Goal: Task Accomplishment & Management: Use online tool/utility

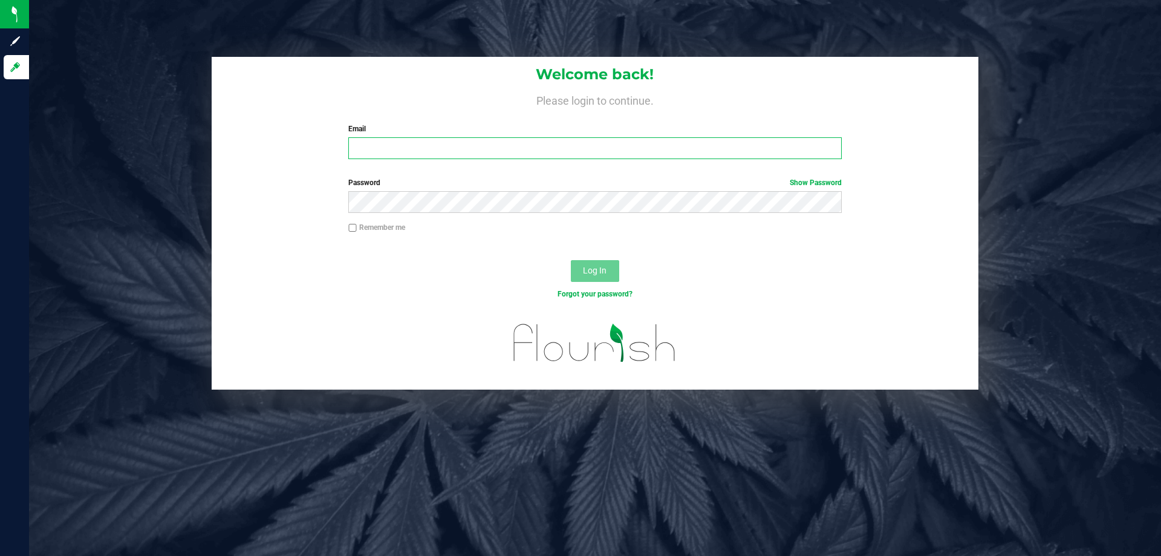
click at [510, 149] on input "Email" at bounding box center [594, 148] width 493 height 22
type input "[EMAIL_ADDRESS][DOMAIN_NAME]"
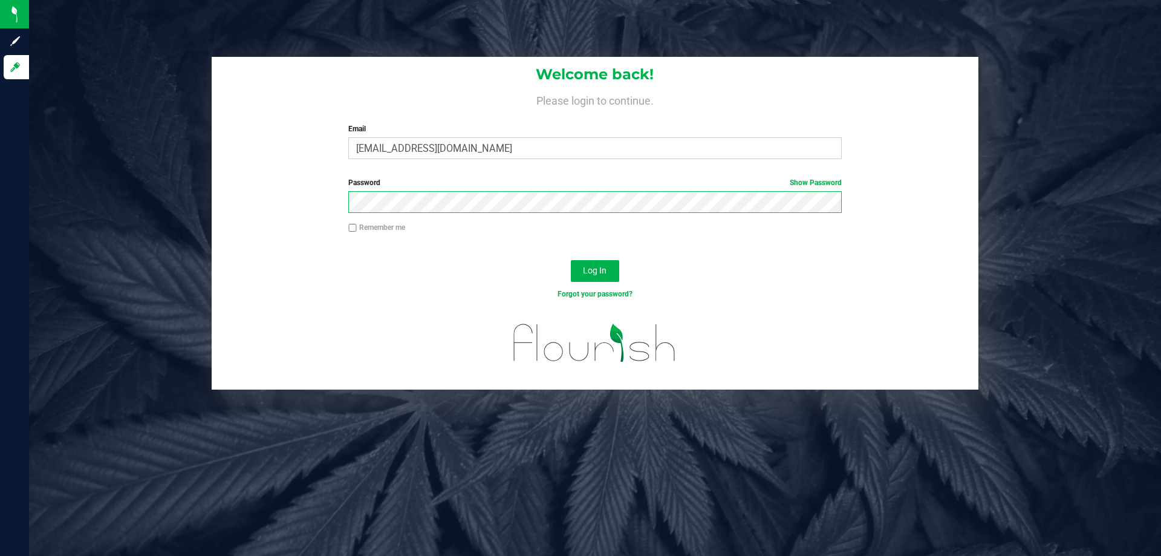
click at [571, 260] on button "Log In" at bounding box center [595, 271] width 48 height 22
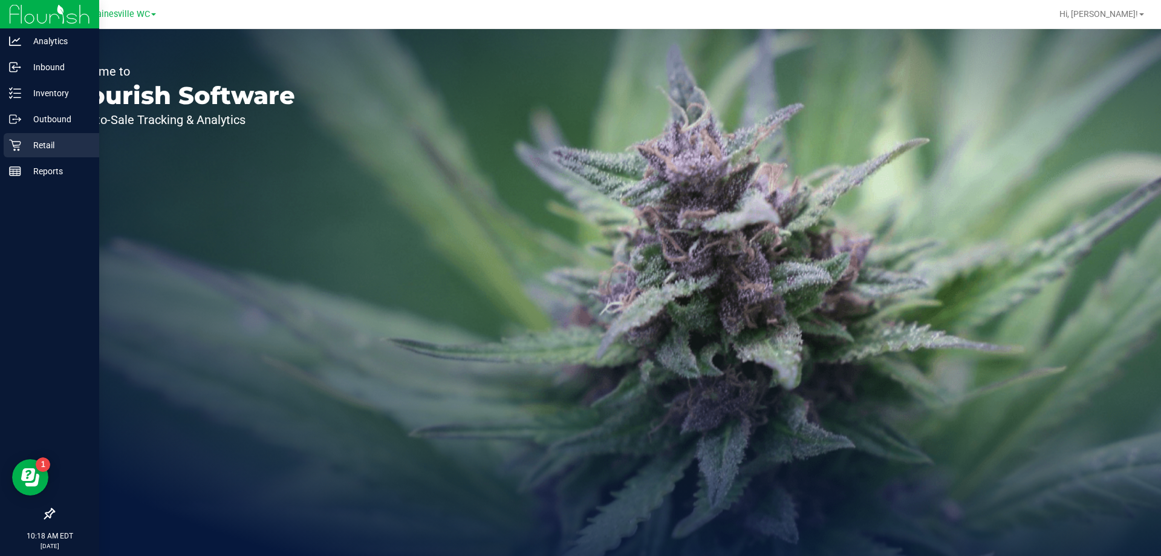
click at [55, 144] on p "Retail" at bounding box center [57, 145] width 73 height 15
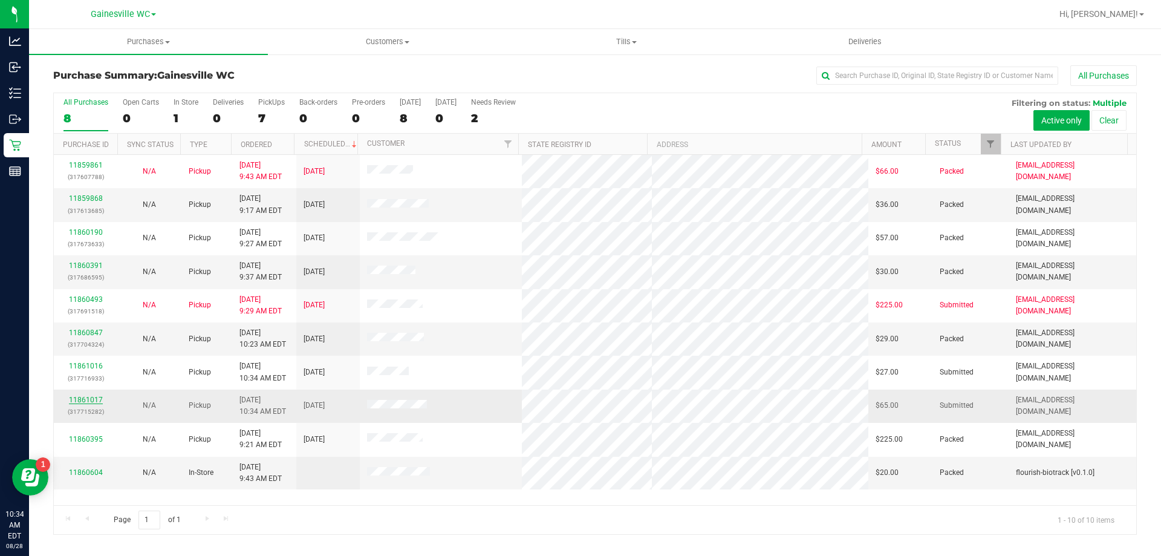
click at [94, 398] on link "11861017" at bounding box center [86, 399] width 34 height 8
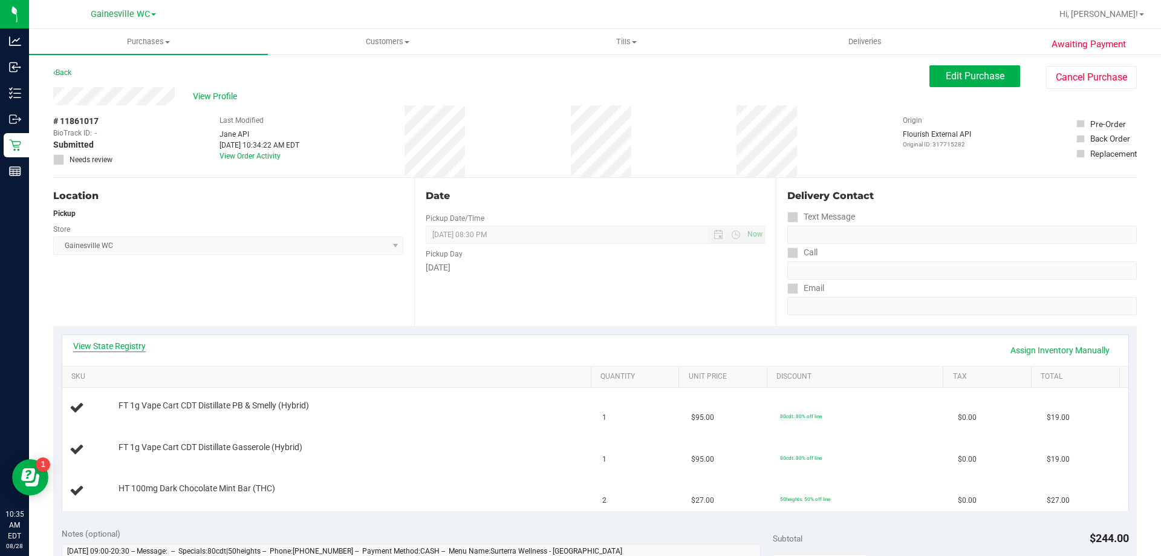
click at [97, 347] on link "View State Registry" at bounding box center [109, 346] width 73 height 12
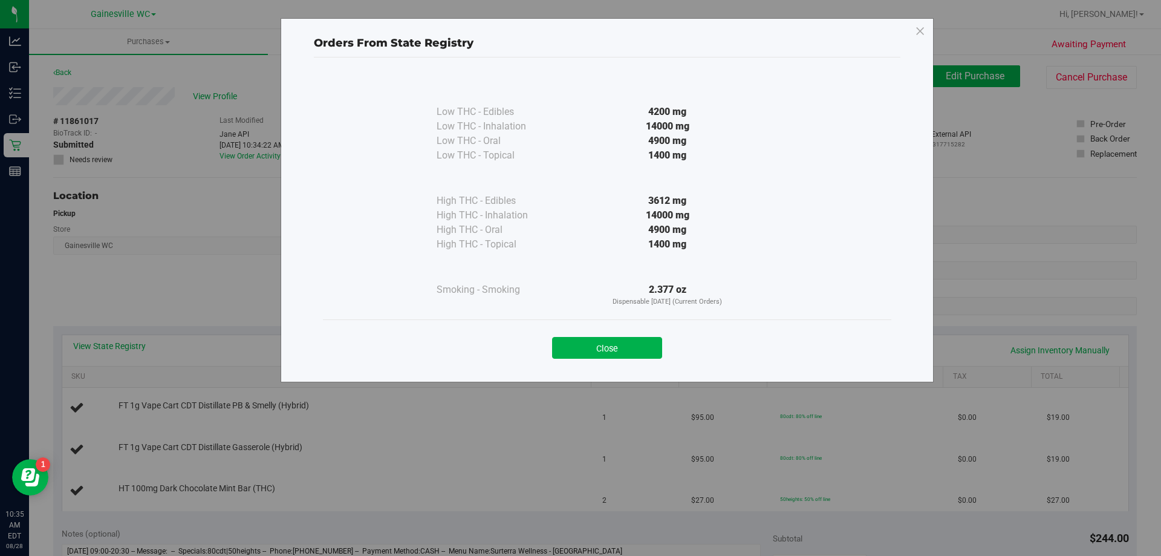
click at [596, 336] on div "Close" at bounding box center [607, 344] width 550 height 30
click at [581, 348] on button "Close" at bounding box center [607, 348] width 110 height 22
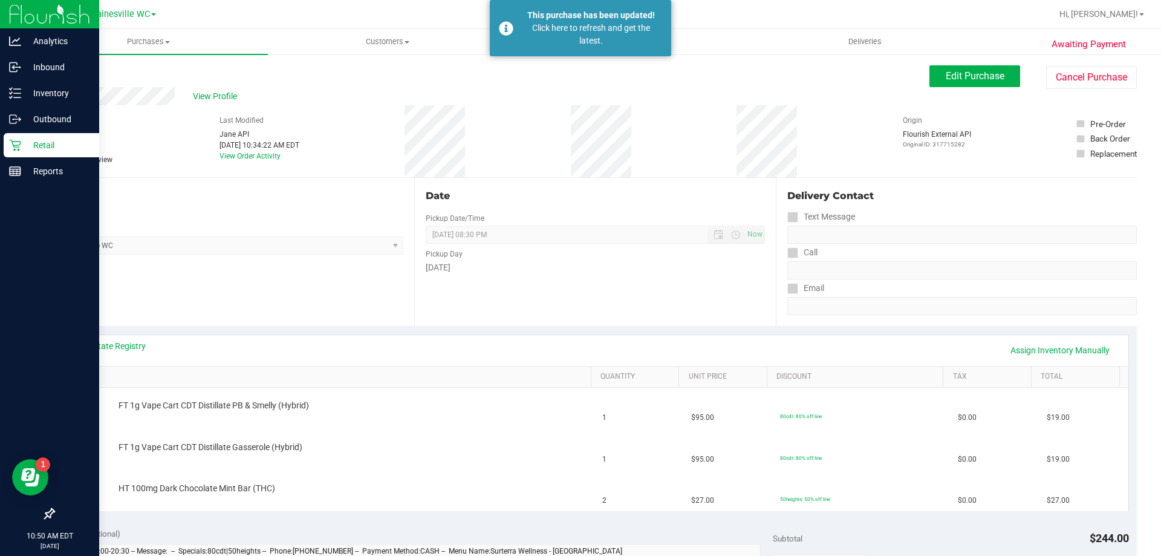
click at [47, 151] on p "Retail" at bounding box center [57, 145] width 73 height 15
